Goal: Task Accomplishment & Management: Manage account settings

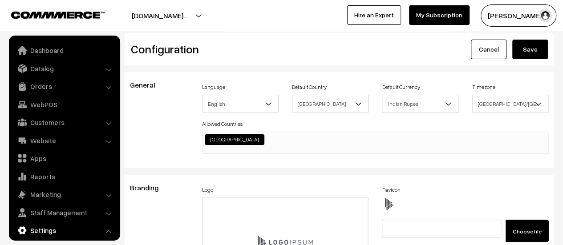
scroll to position [716, 0]
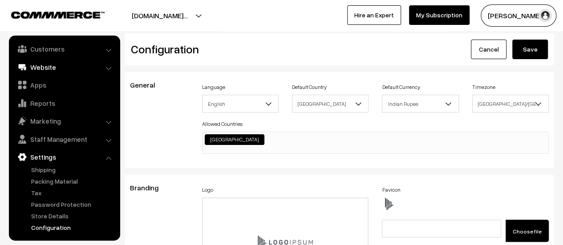
click at [47, 61] on link "Website" at bounding box center [64, 67] width 106 height 16
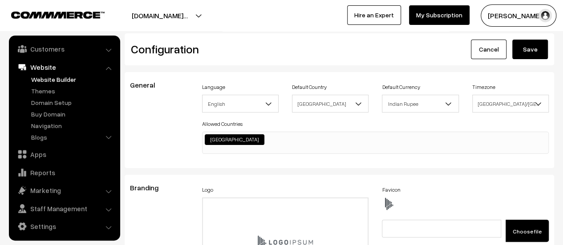
click at [52, 78] on link "Website Builder" at bounding box center [73, 79] width 88 height 9
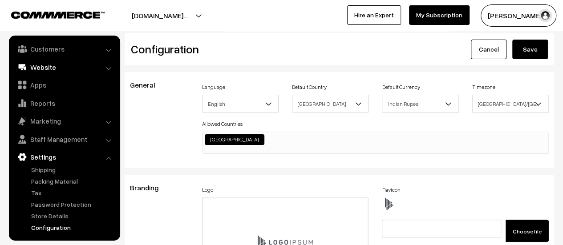
scroll to position [716, 0]
click at [42, 62] on link "Website" at bounding box center [64, 67] width 106 height 16
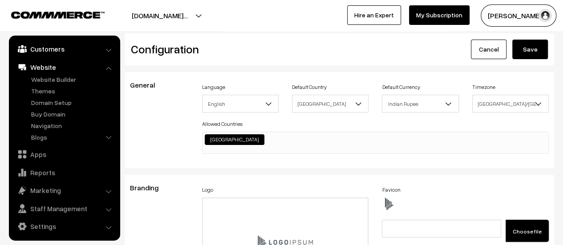
scroll to position [0, 0]
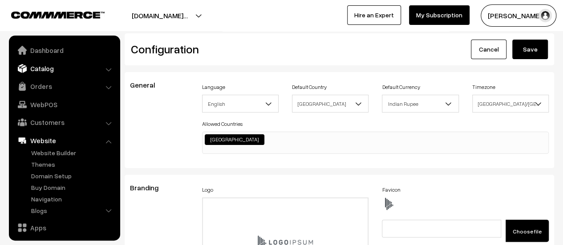
click at [52, 66] on link "Catalog" at bounding box center [64, 68] width 106 height 16
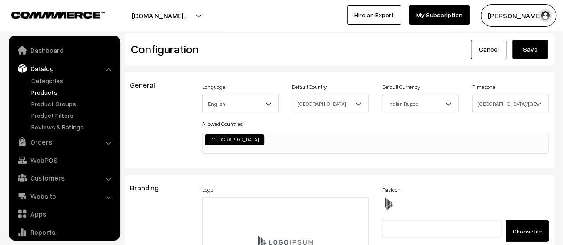
click at [47, 90] on link "Products" at bounding box center [73, 92] width 88 height 9
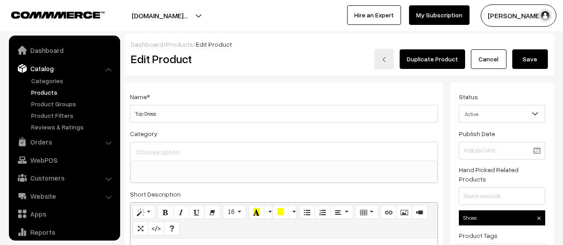
select select
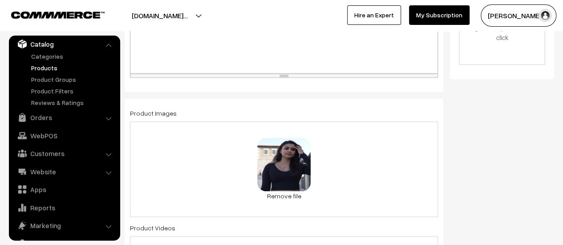
scroll to position [445, 0]
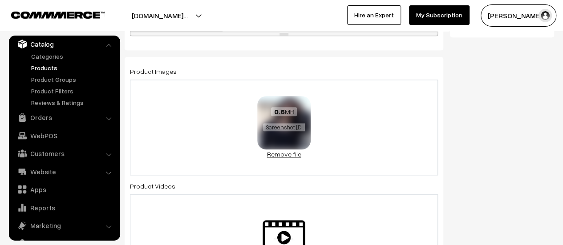
click at [297, 154] on link "Remove file" at bounding box center [283, 153] width 53 height 9
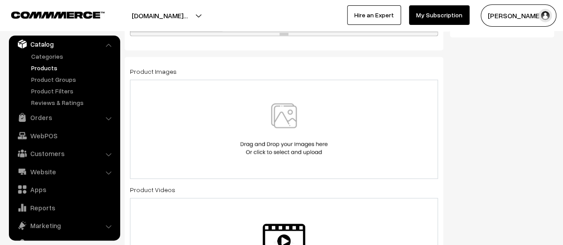
click at [293, 131] on img at bounding box center [284, 129] width 92 height 52
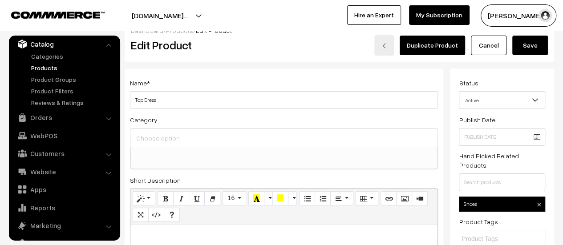
scroll to position [0, 0]
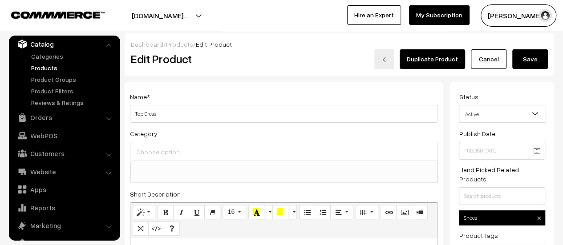
click at [518, 61] on button "Save" at bounding box center [530, 59] width 36 height 20
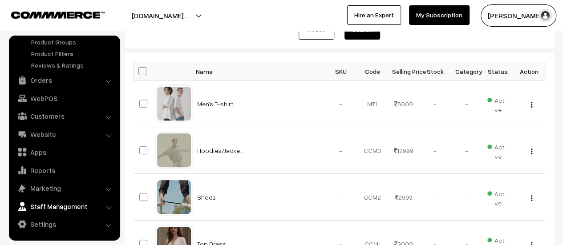
scroll to position [133, 0]
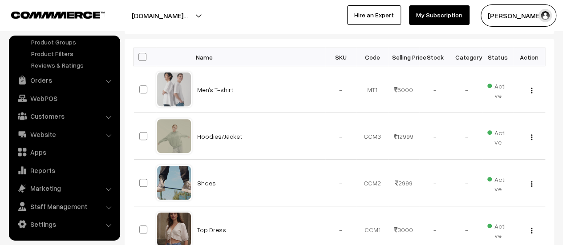
drag, startPoint x: 54, startPoint y: 222, endPoint x: 68, endPoint y: 205, distance: 21.5
click at [54, 222] on link "Settings" at bounding box center [64, 224] width 106 height 16
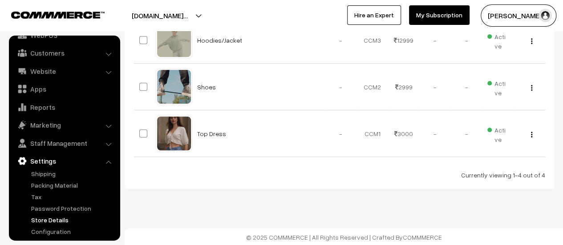
scroll to position [73, 0]
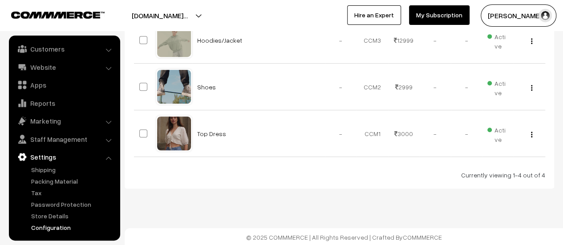
click at [55, 228] on link "Configuration" at bounding box center [73, 227] width 88 height 9
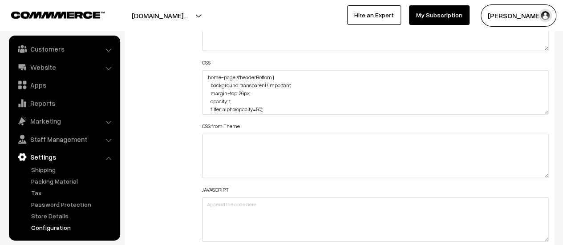
scroll to position [1067, 0]
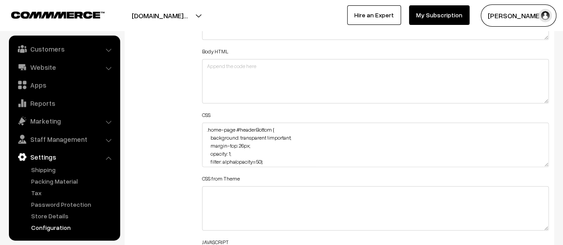
drag, startPoint x: 545, startPoint y: 163, endPoint x: 531, endPoint y: 266, distance: 103.7
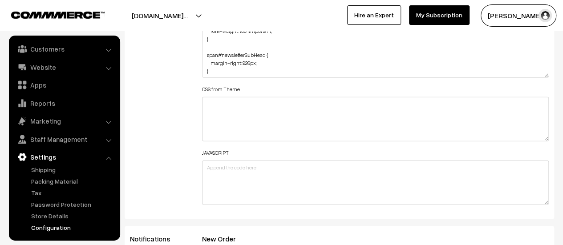
scroll to position [1245, 0]
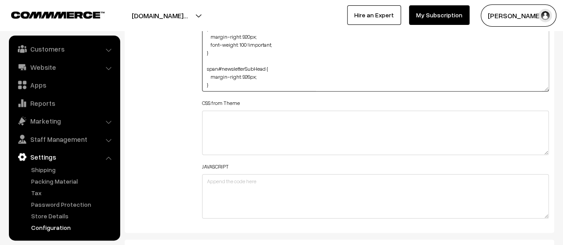
click at [273, 86] on textarea ".home-page #headerBottom { background: transparent !important; margin-top: 26px…" at bounding box center [375, 18] width 346 height 147
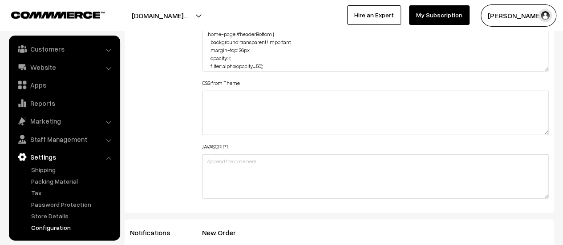
scroll to position [1067, 0]
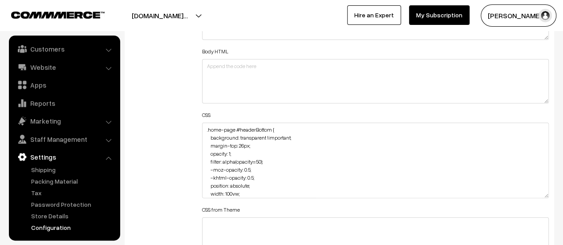
drag, startPoint x: 544, startPoint y: 163, endPoint x: 527, endPoint y: 244, distance: 82.7
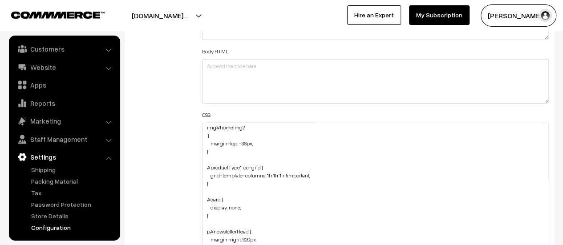
scroll to position [178, 0]
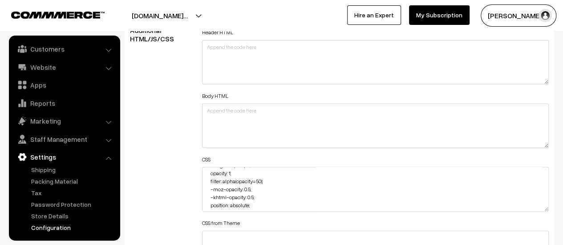
scroll to position [44, 0]
drag, startPoint x: 543, startPoint y: 207, endPoint x: 539, endPoint y: 237, distance: 30.5
click at [540, 237] on textarea ".home-page #headerBottom { background: transparent !important; margin-top: 26px…" at bounding box center [375, 203] width 346 height 72
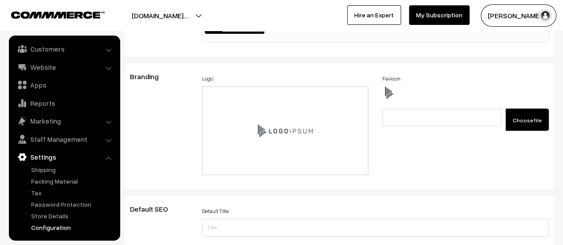
scroll to position [0, 0]
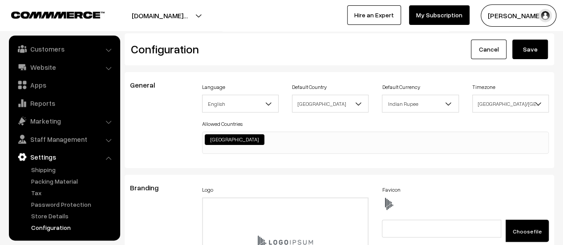
click at [528, 47] on button "Save" at bounding box center [530, 50] width 36 height 20
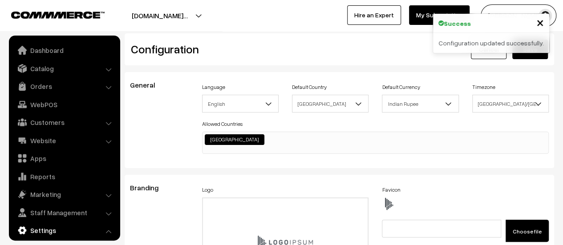
scroll to position [716, 0]
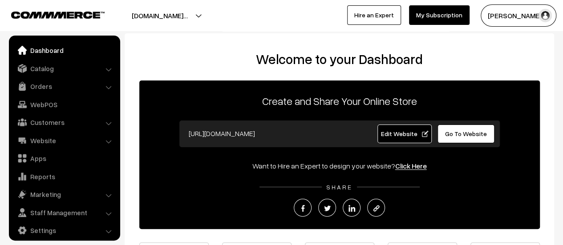
scroll to position [6, 0]
